Goal: Information Seeking & Learning: Find specific fact

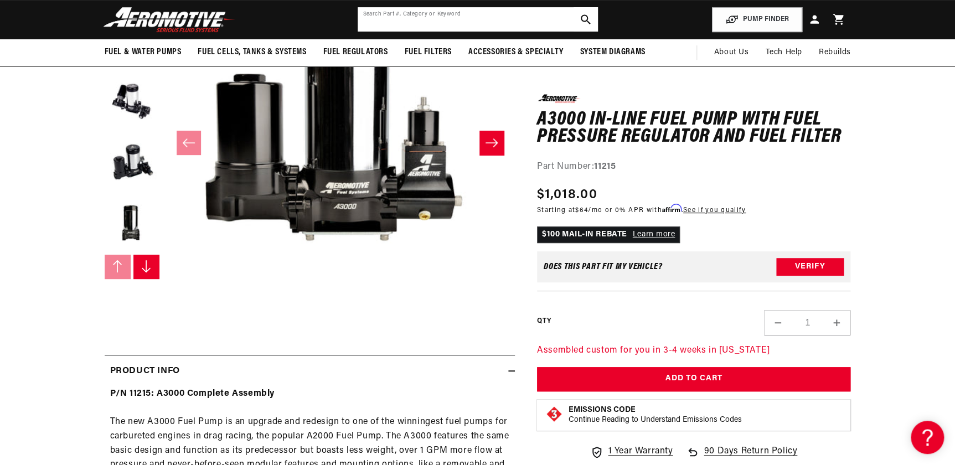
click at [372, 18] on input "text" at bounding box center [478, 19] width 240 height 24
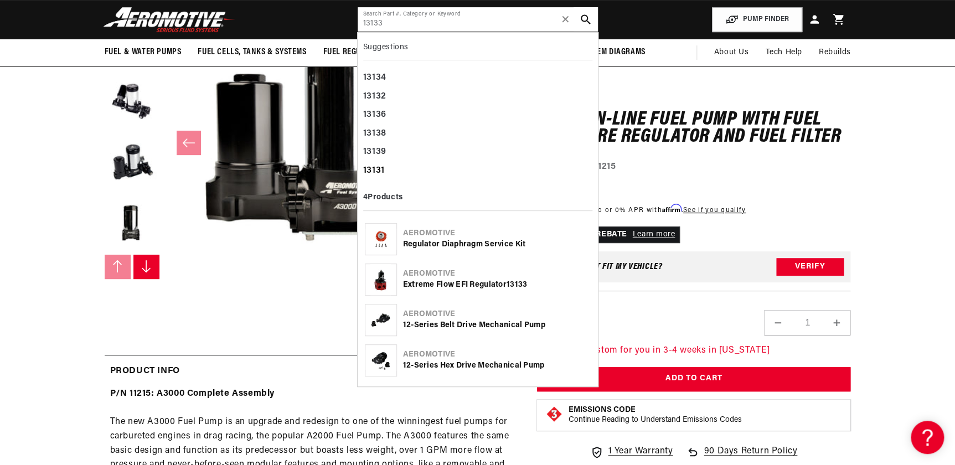
type input "13133"
click at [376, 169] on div "13131" at bounding box center [477, 171] width 229 height 19
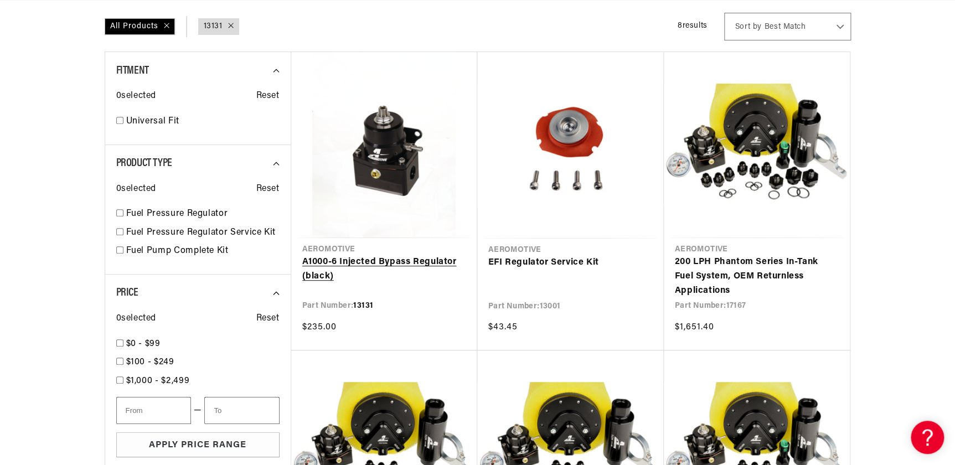
scroll to position [0, 702]
click at [367, 260] on link "A1000-6 Injected Bypass Regulator (black)" at bounding box center [384, 269] width 164 height 28
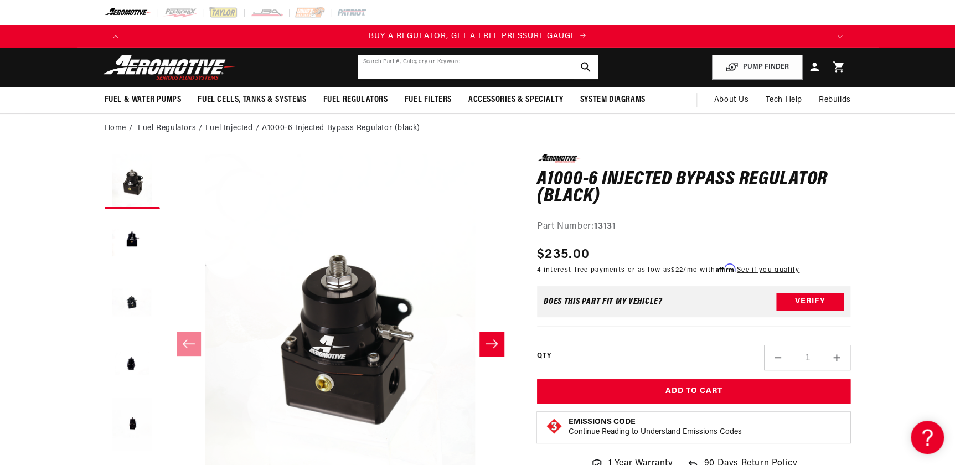
click at [381, 66] on input "text" at bounding box center [478, 67] width 240 height 24
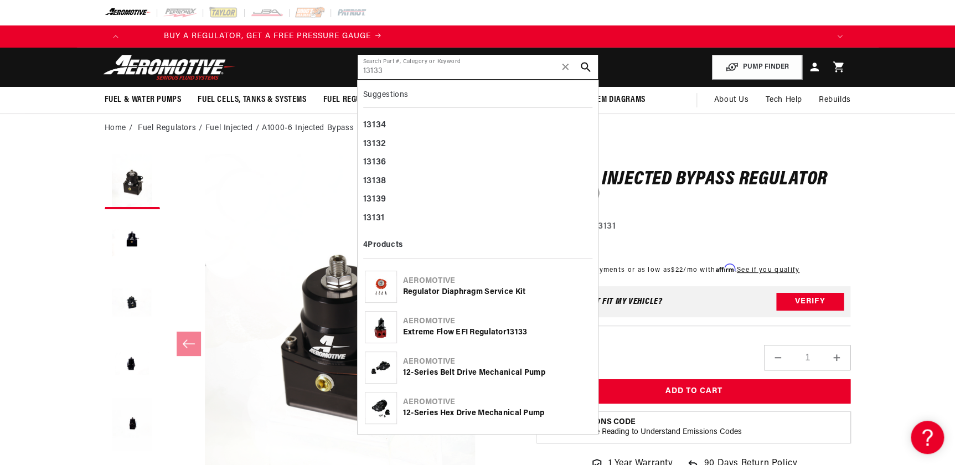
type input "13133"
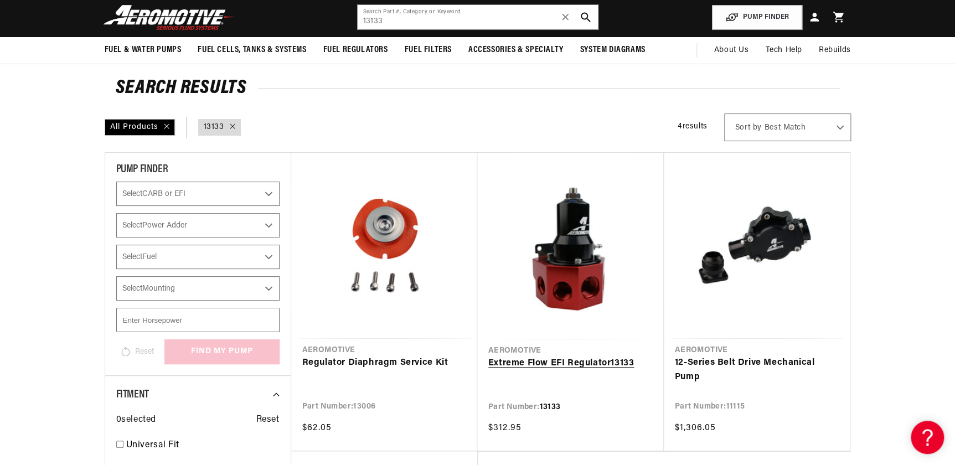
scroll to position [151, 0]
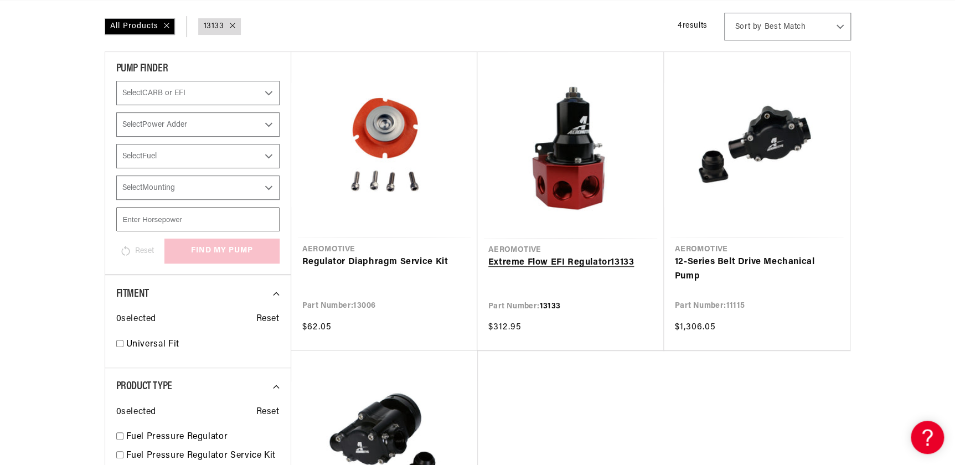
click at [584, 264] on link "Extreme Flow EFI Regulator 13133" at bounding box center [571, 263] width 165 height 14
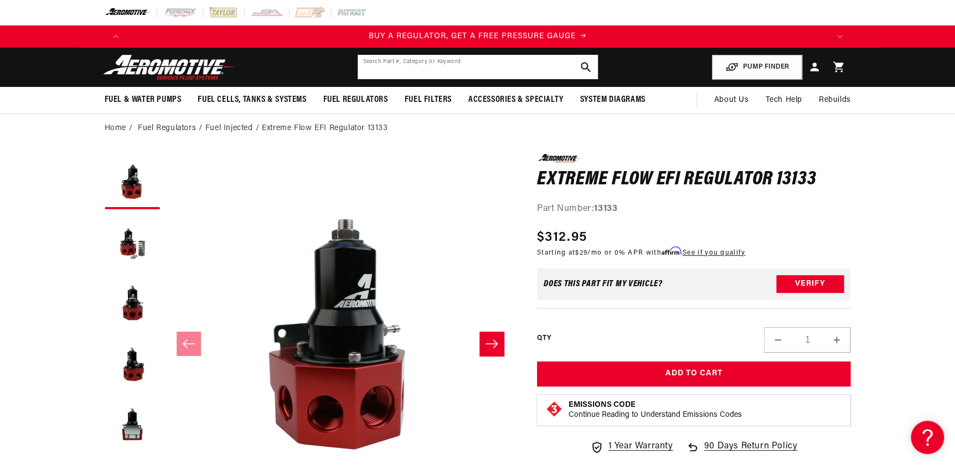
click at [367, 70] on input "text" at bounding box center [478, 67] width 240 height 24
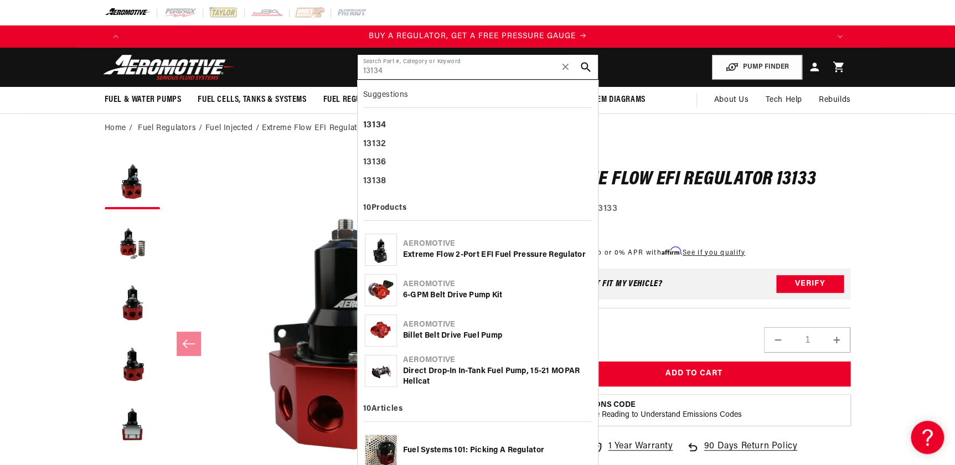
type input "13134"
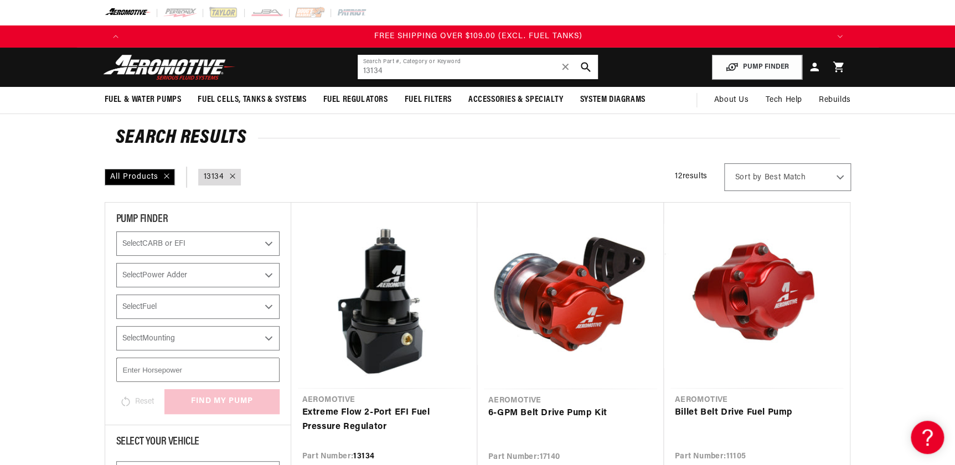
click at [400, 68] on input "13134" at bounding box center [478, 67] width 240 height 24
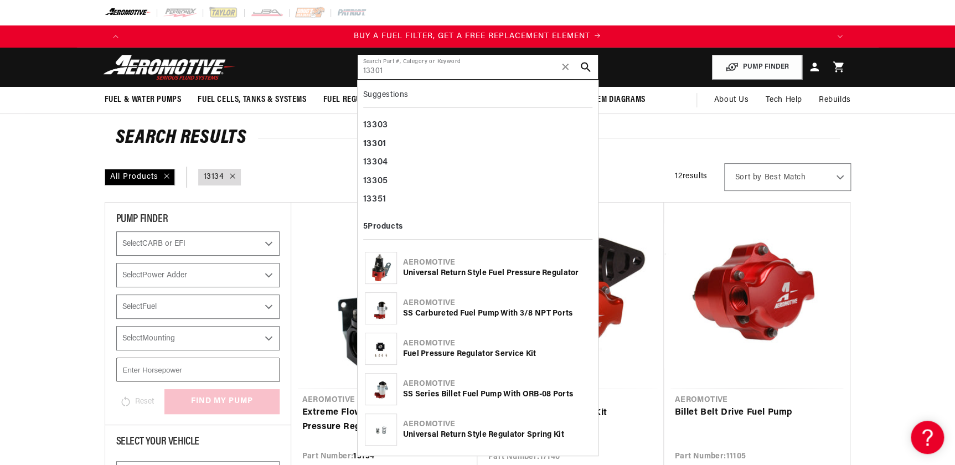
type input "13301"
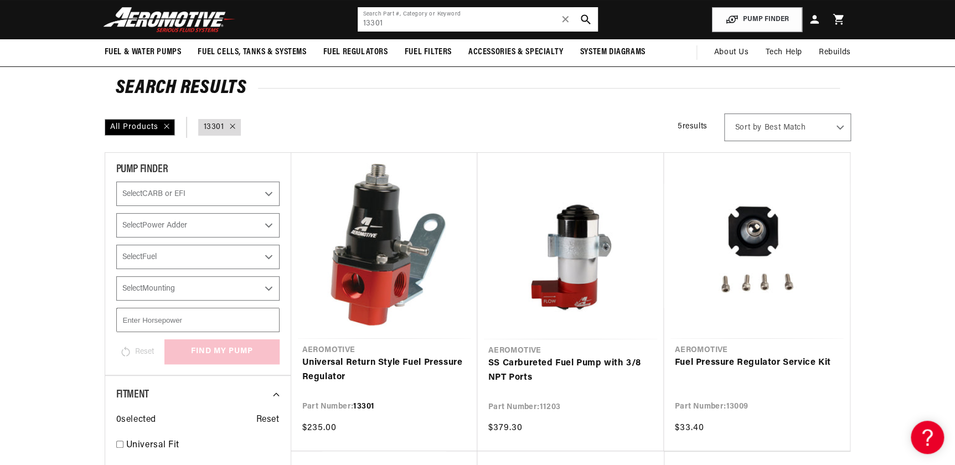
drag, startPoint x: 408, startPoint y: 18, endPoint x: 323, endPoint y: 22, distance: 84.8
click at [338, 22] on header "Fuel & Water Pumps Back In-Tank In-Line Fuel Pumps" at bounding box center [478, 19] width 802 height 39
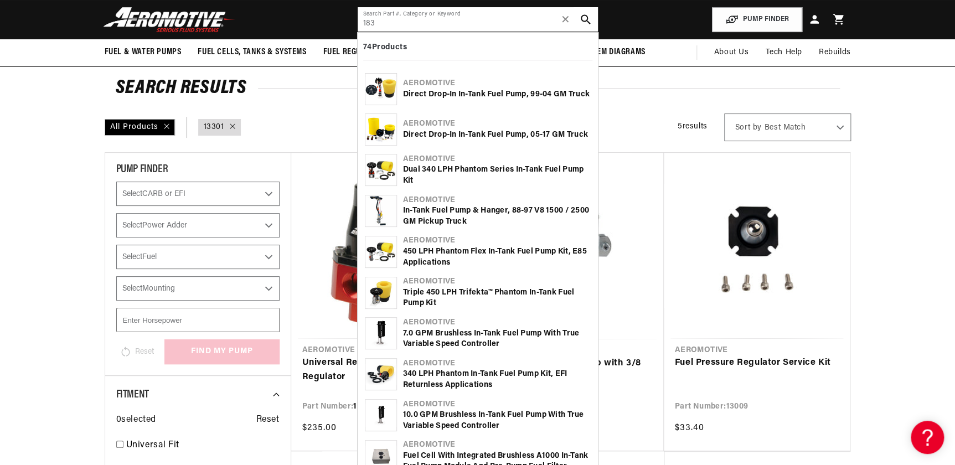
scroll to position [0, 702]
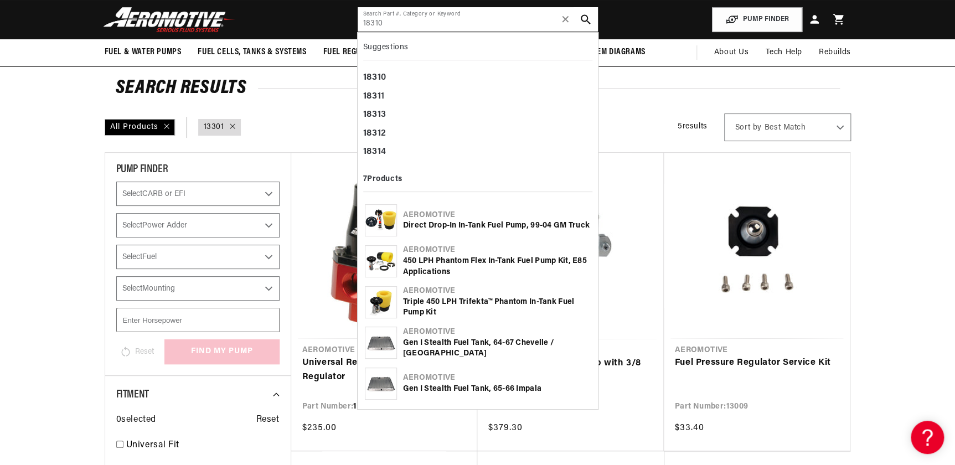
type input "18310"
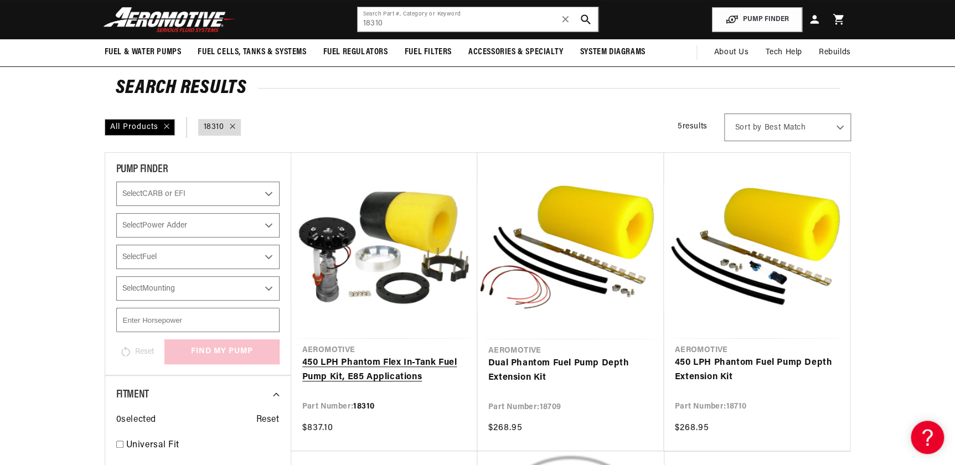
click at [371, 361] on link "450 LPH Phantom Flex In-Tank Fuel Pump Kit, E85 Applications" at bounding box center [384, 370] width 164 height 28
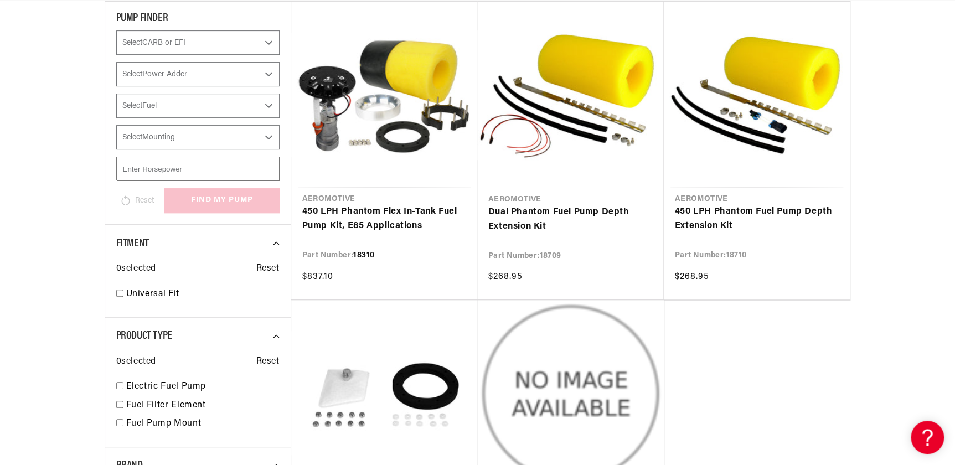
scroll to position [0, 702]
